Goal: Task Accomplishment & Management: Complete application form

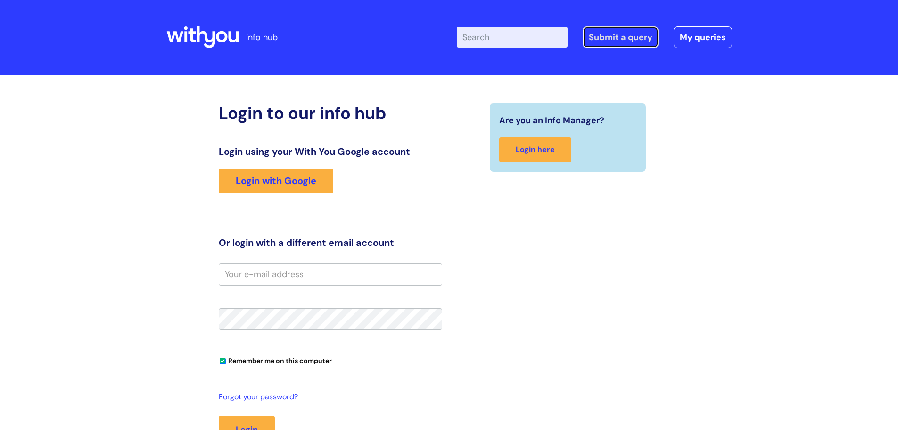
click at [534, 36] on link "Submit a query" at bounding box center [621, 37] width 76 height 22
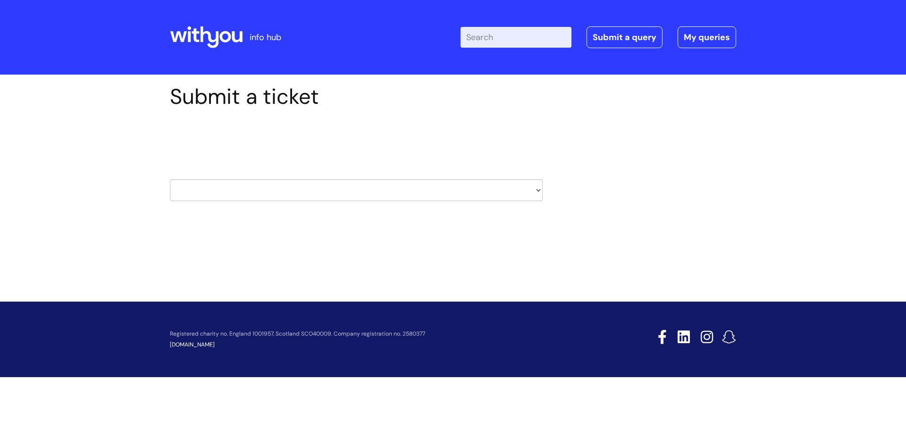
click at [495, 195] on select "HR / People IT and Support Clinical Drug Alerts Finance Accounts Data Support T…" at bounding box center [356, 190] width 373 height 22
select select "it_and_support"
click at [170, 179] on select "HR / People IT and Support Clinical Drug Alerts Finance Accounts Data Support T…" at bounding box center [356, 190] width 373 height 22
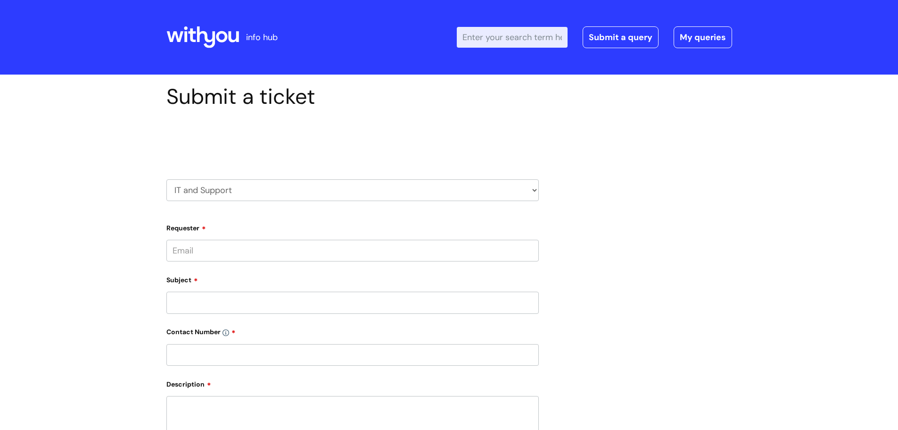
click at [236, 246] on input "Requester" at bounding box center [352, 251] width 373 height 22
type input "[PERSON_NAME].pilkingt"
type input "on"
click at [238, 247] on select "... Mobile Phone Reset & MFA Accounts, Starters and Leavers IT Hardware issue I…" at bounding box center [352, 251] width 373 height 22
select select "Something Else"
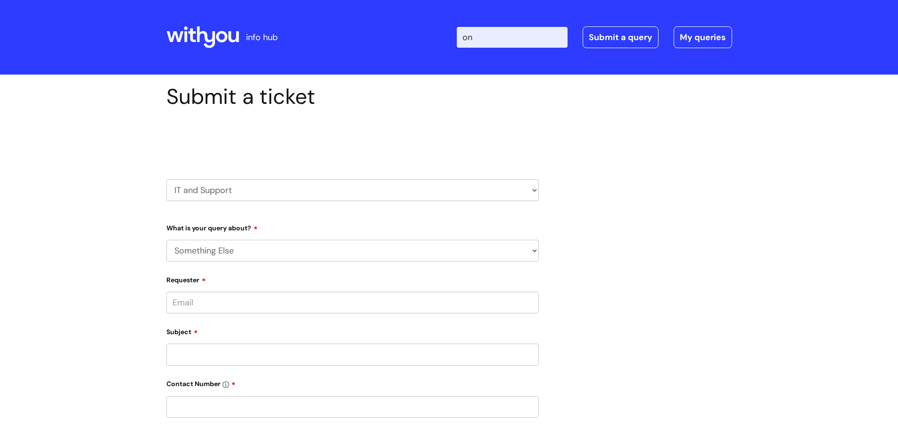
click at [166, 240] on select "... Mobile Phone Reset & MFA Accounts, Starters and Leavers IT Hardware issue I…" at bounding box center [352, 251] width 373 height 22
click at [245, 298] on select "... My problem is not listed" at bounding box center [356, 299] width 365 height 22
select select "My problem is not listed"
click at [174, 288] on select "... My problem is not listed" at bounding box center [356, 299] width 365 height 22
click at [230, 347] on input "Requester" at bounding box center [352, 351] width 373 height 22
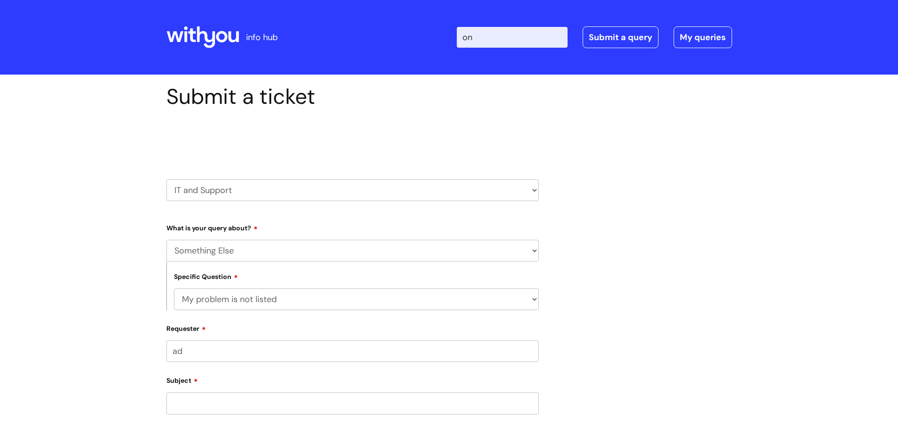
type input "a"
type input "[PERSON_NAME][EMAIL_ADDRESS][PERSON_NAME][DOMAIN_NAME]"
click at [238, 401] on div "Subject" at bounding box center [352, 413] width 373 height 42
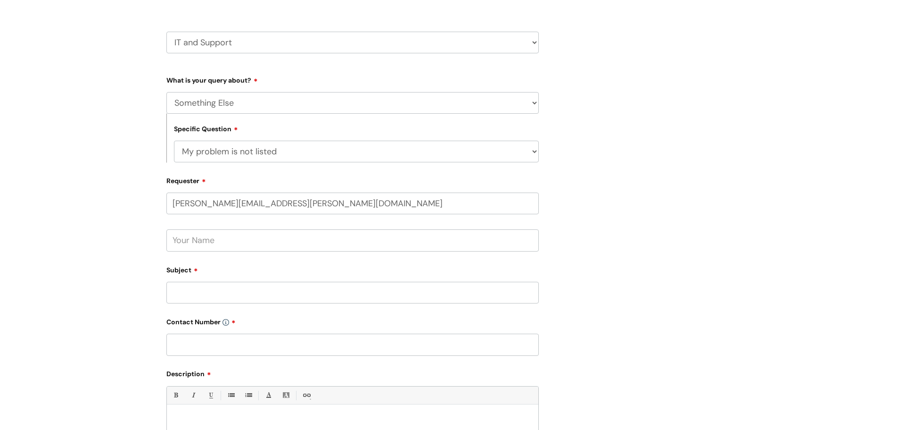
scroll to position [149, 0]
click at [264, 241] on input "text" at bounding box center [352, 239] width 373 height 22
type input "[PERSON_NAME]"
click at [237, 283] on input "Subject" at bounding box center [352, 292] width 373 height 22
type input "Calendar - not displaying all content"
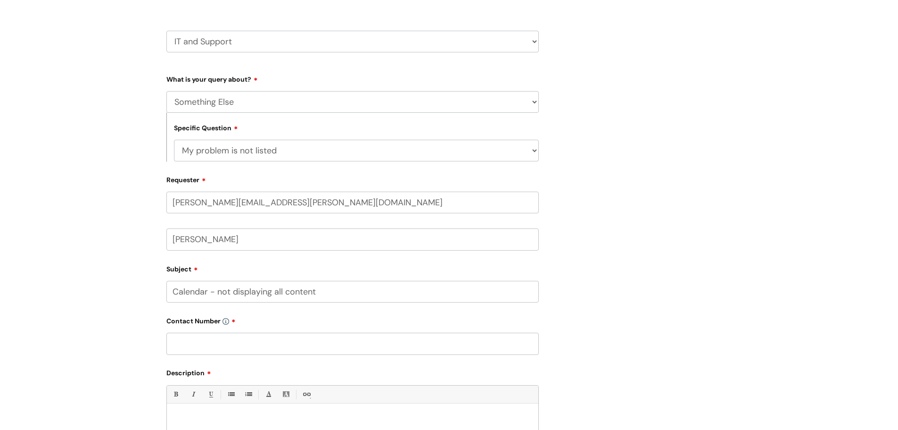
click at [219, 338] on input "text" at bounding box center [352, 343] width 373 height 22
type input "07977785153"
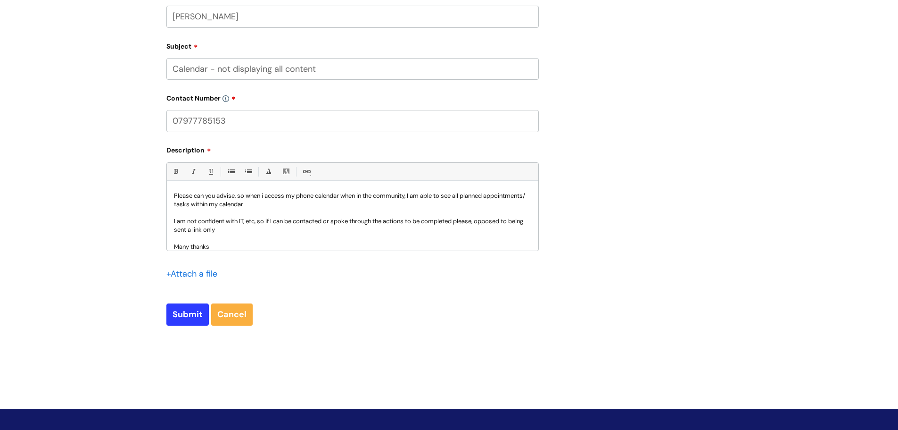
scroll to position [370, 0]
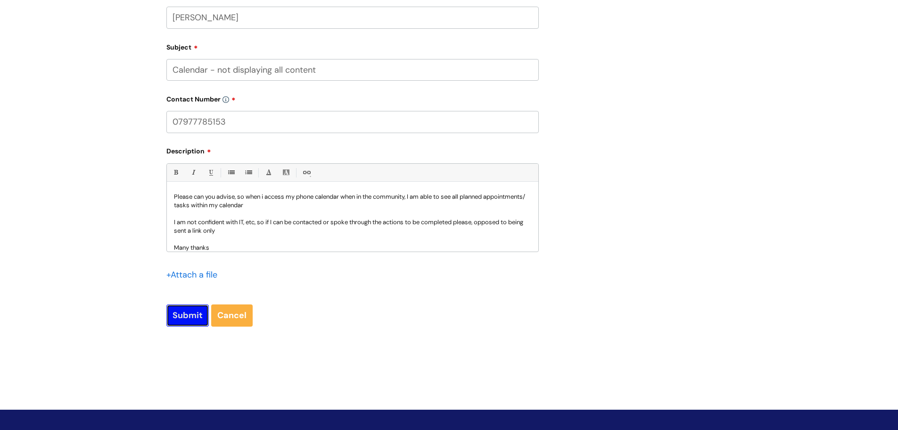
click at [176, 312] on input "Submit" at bounding box center [187, 315] width 42 height 22
type input "Please Wait..."
